Goal: Task Accomplishment & Management: Use online tool/utility

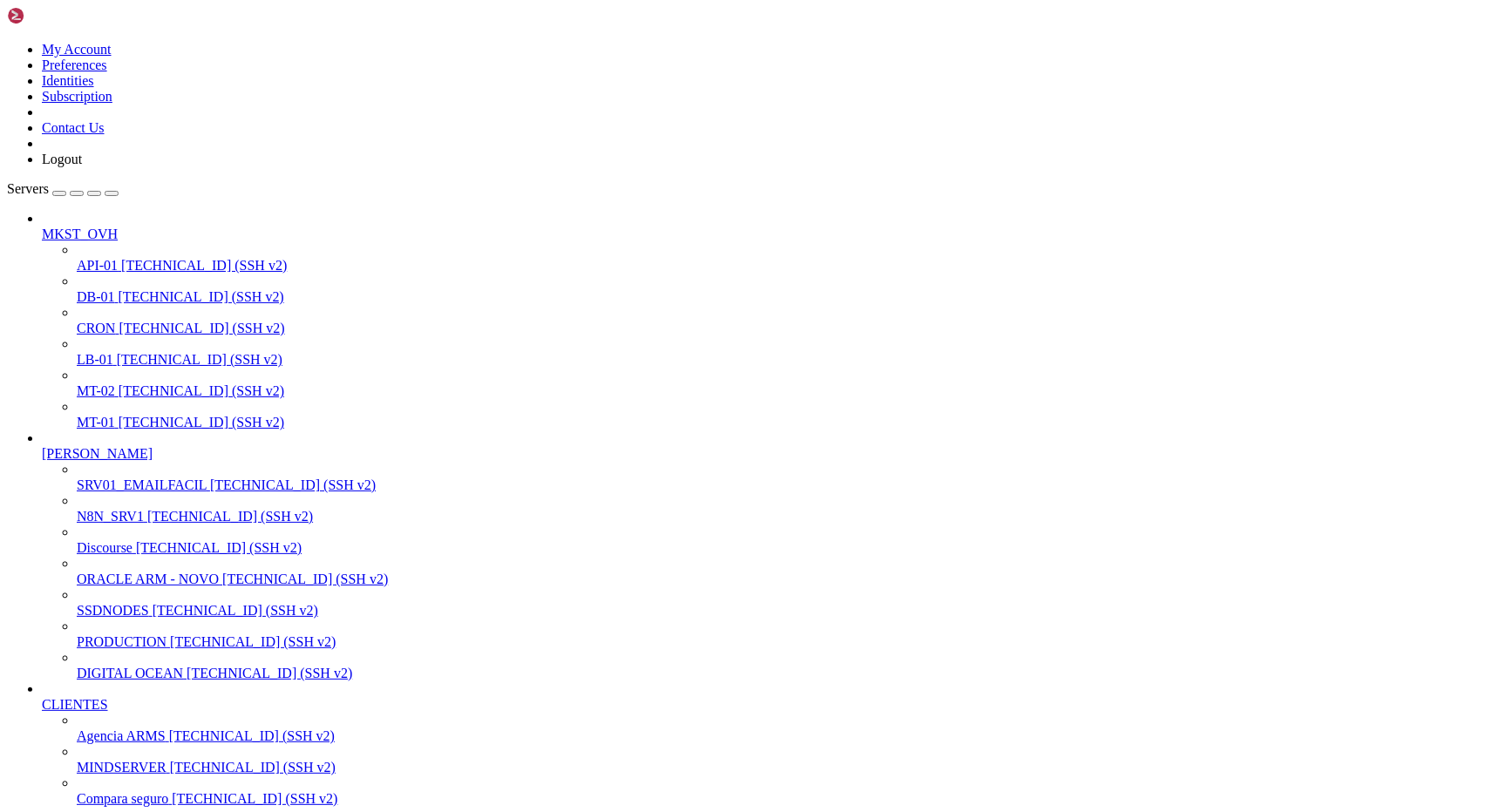
scroll to position [202, 0]
click at [83, 635] on span "PRODUCTION" at bounding box center [122, 642] width 90 height 14
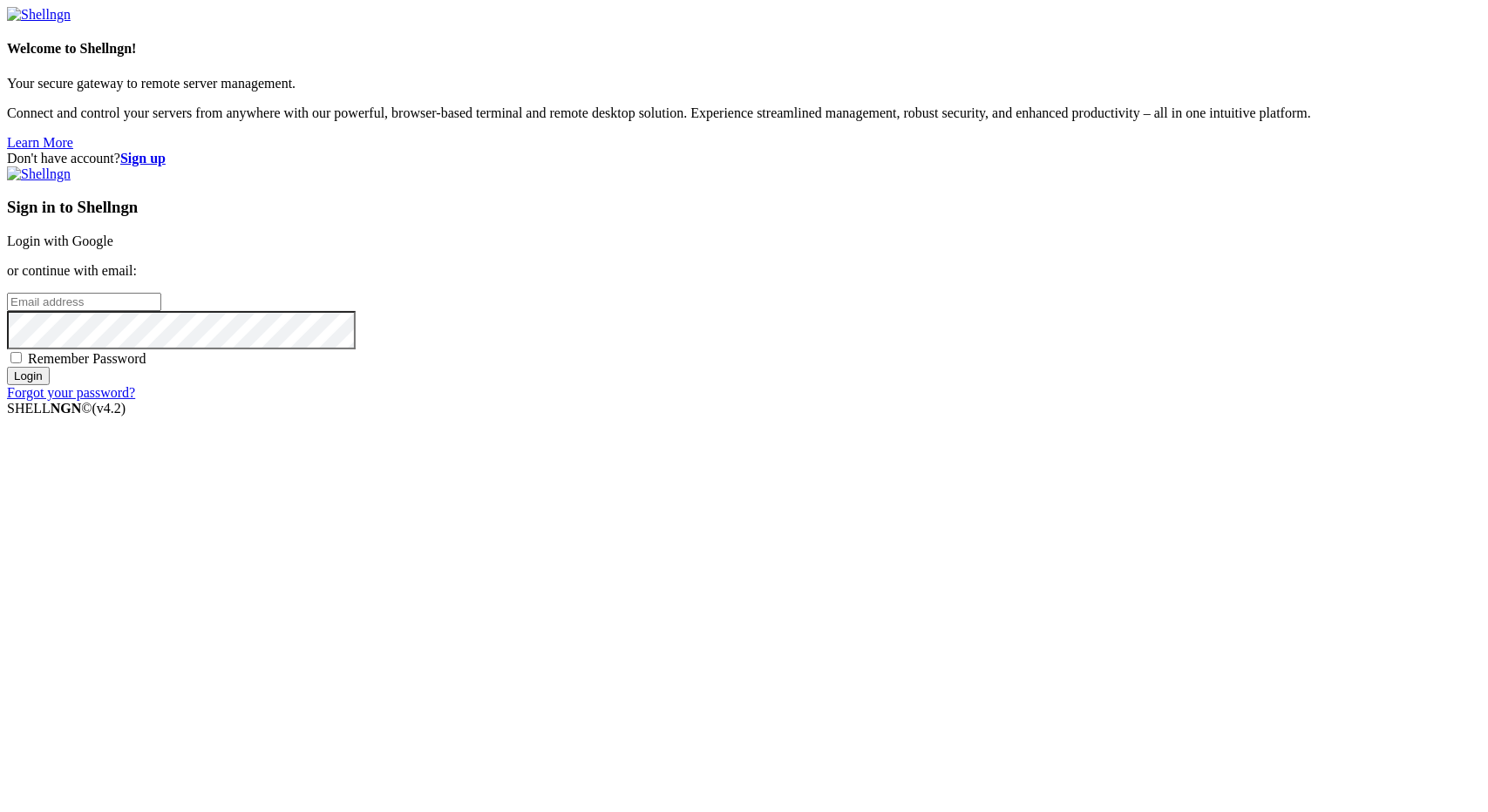
type input "[EMAIL_ADDRESS][DOMAIN_NAME]"
click at [50, 385] on input "Login" at bounding box center [28, 375] width 42 height 18
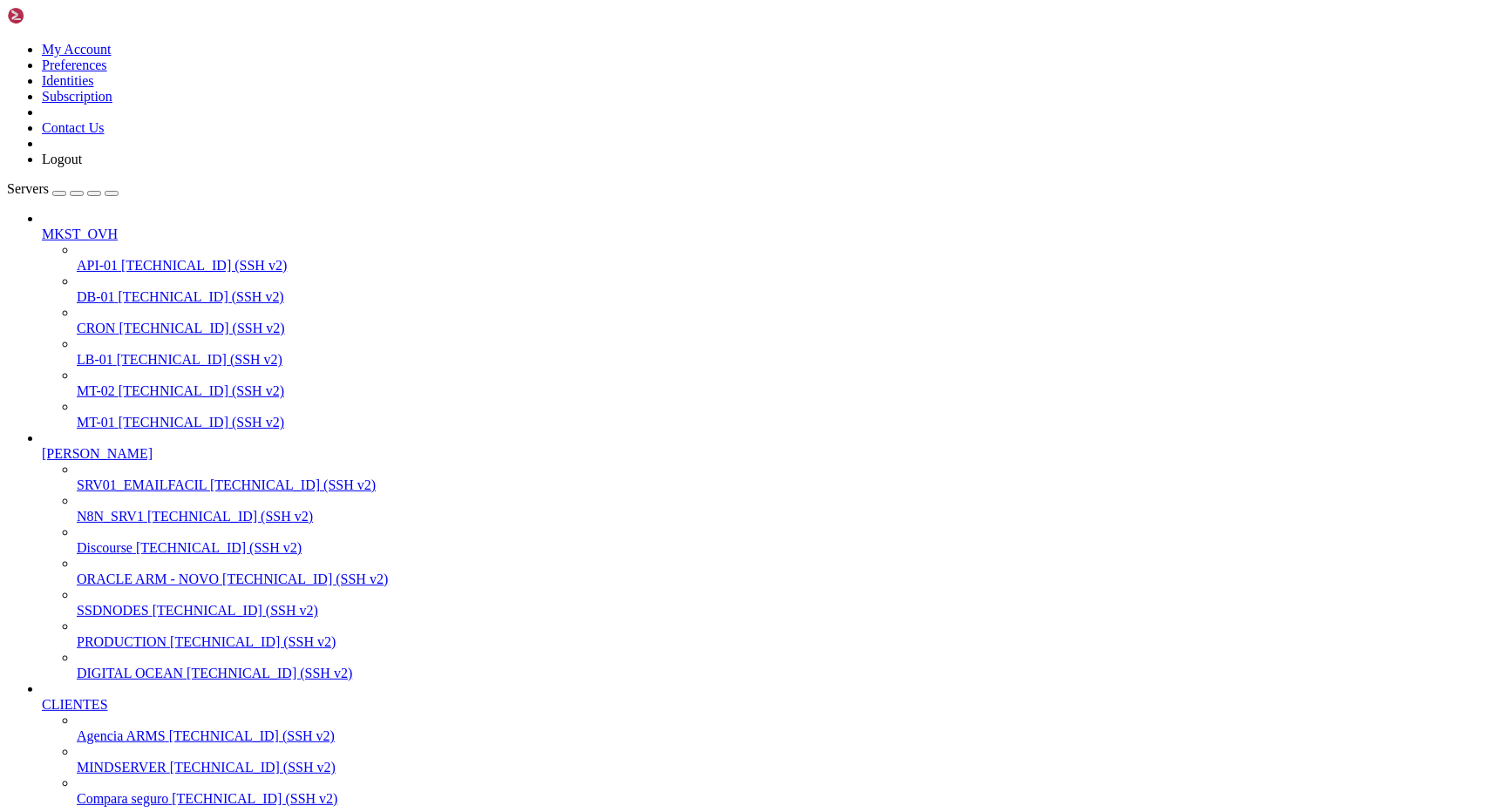
scroll to position [19487253, 0]
copy x-row """
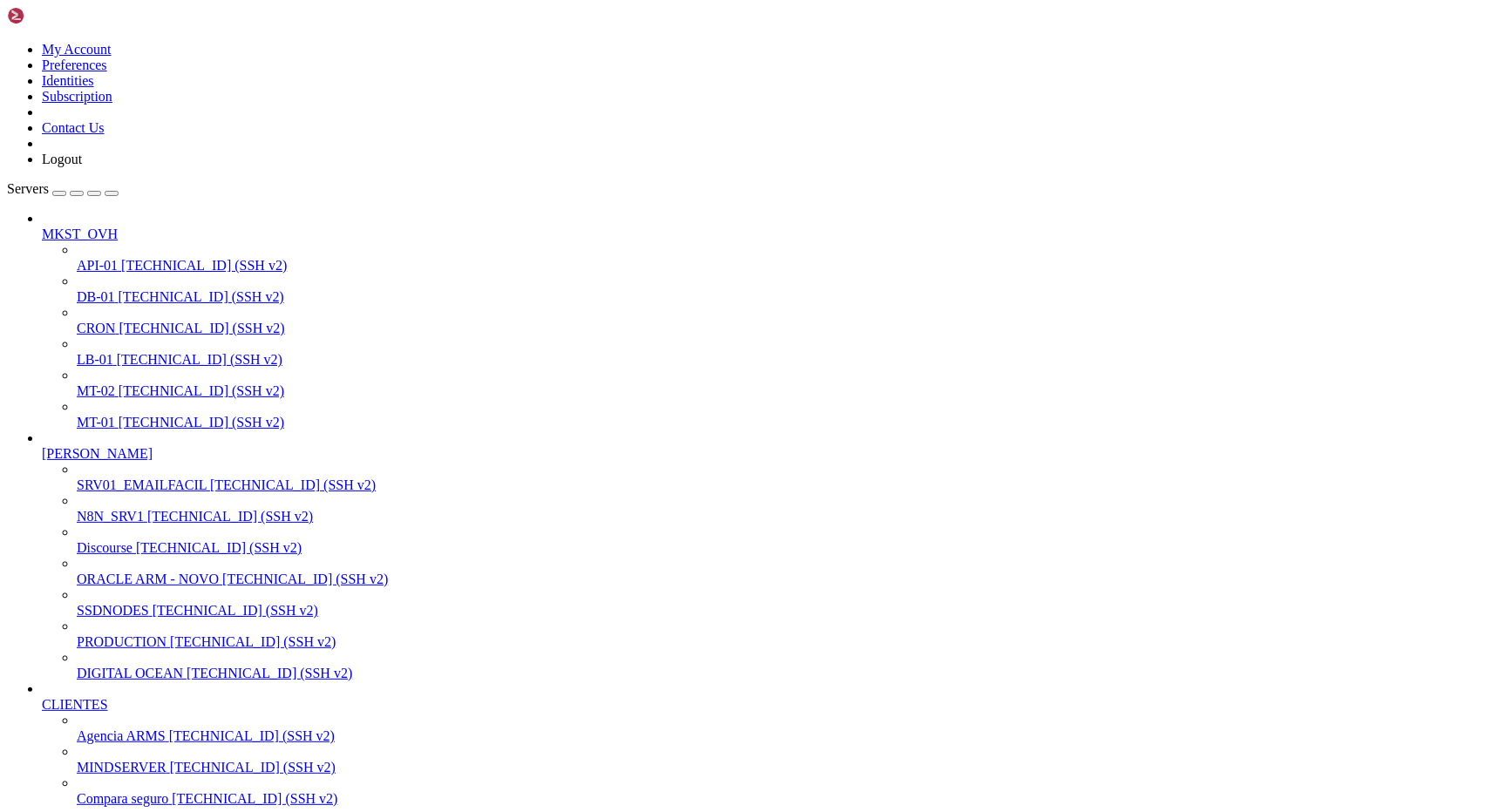
click at [97, 649] on span "PRODUCTION" at bounding box center [122, 642] width 90 height 14
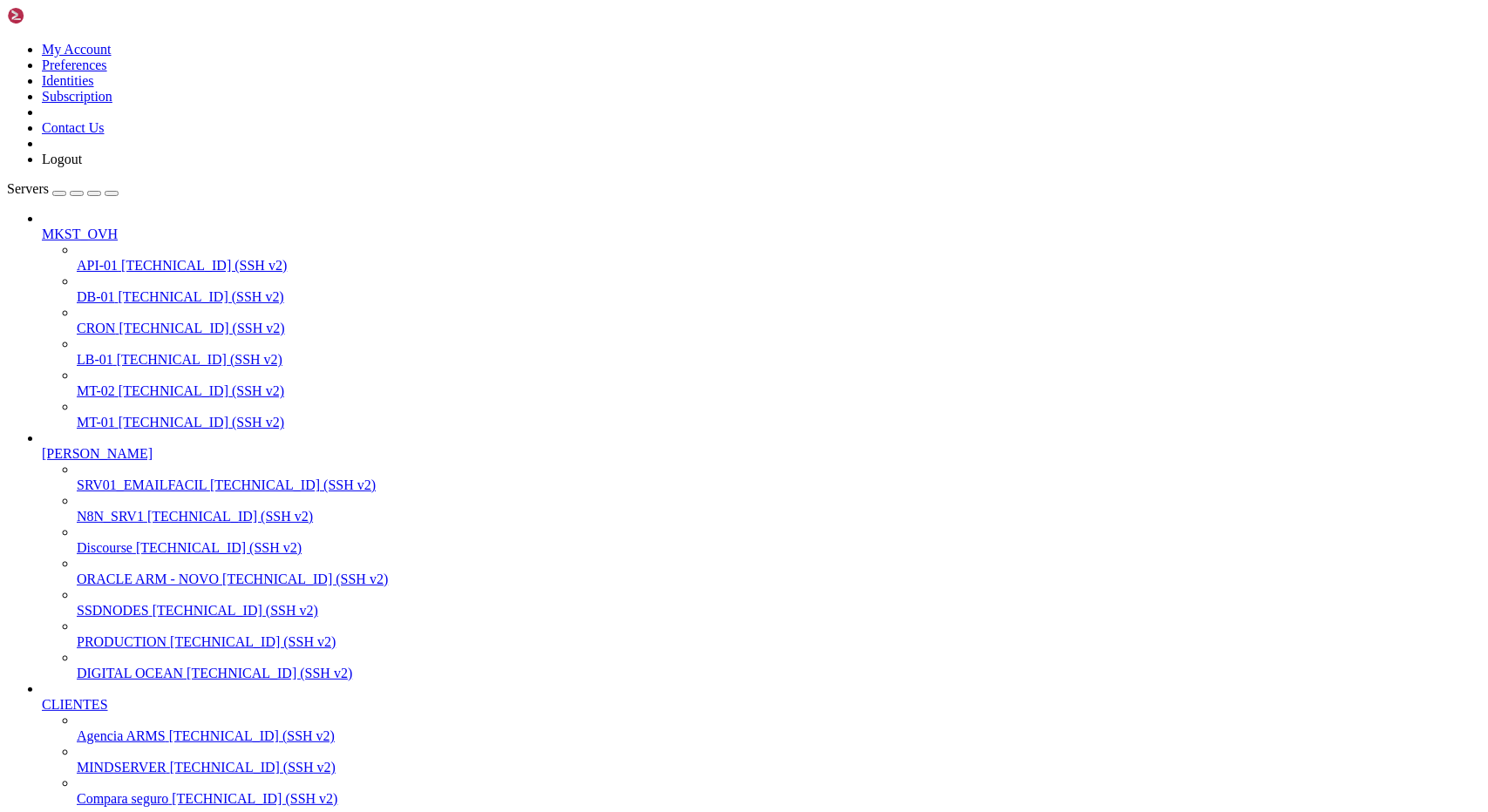
scroll to position [1836, 0]
